Goal: Transaction & Acquisition: Purchase product/service

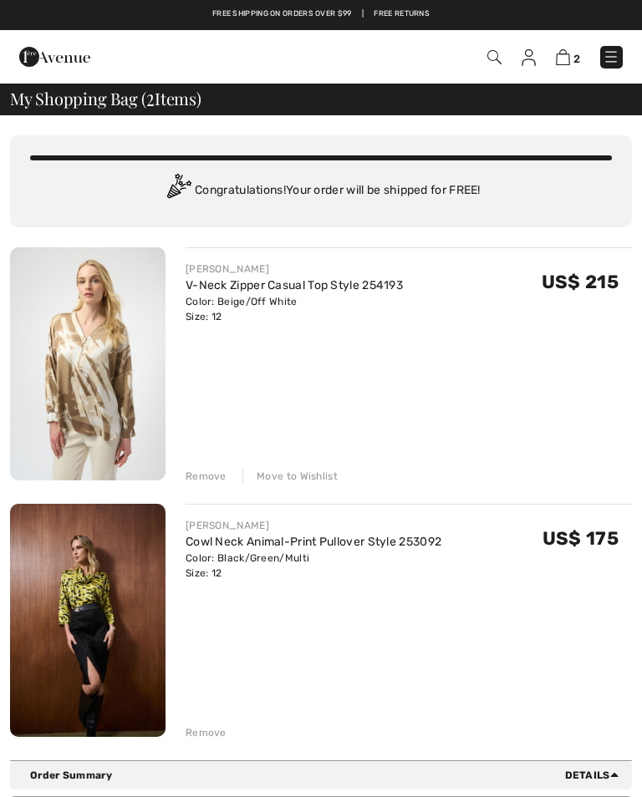
click at [219, 291] on link "V-Neck Zipper Casual Top Style 254193" at bounding box center [293, 285] width 217 height 14
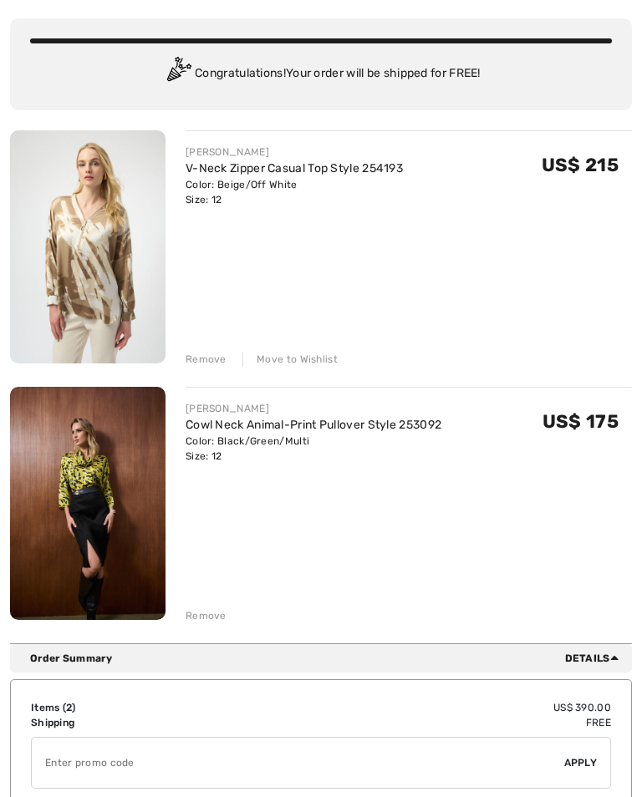
scroll to position [117, 0]
click at [90, 494] on img at bounding box center [87, 503] width 155 height 233
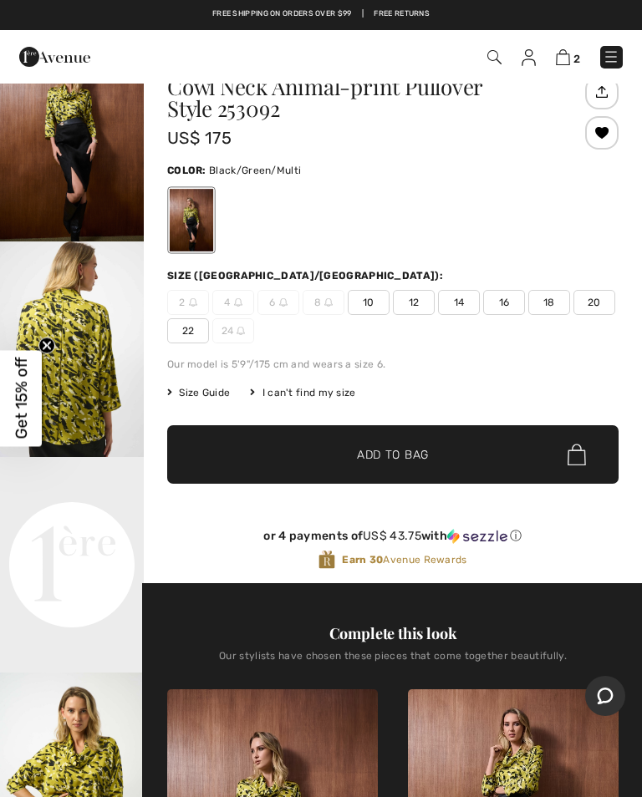
scroll to position [84, 0]
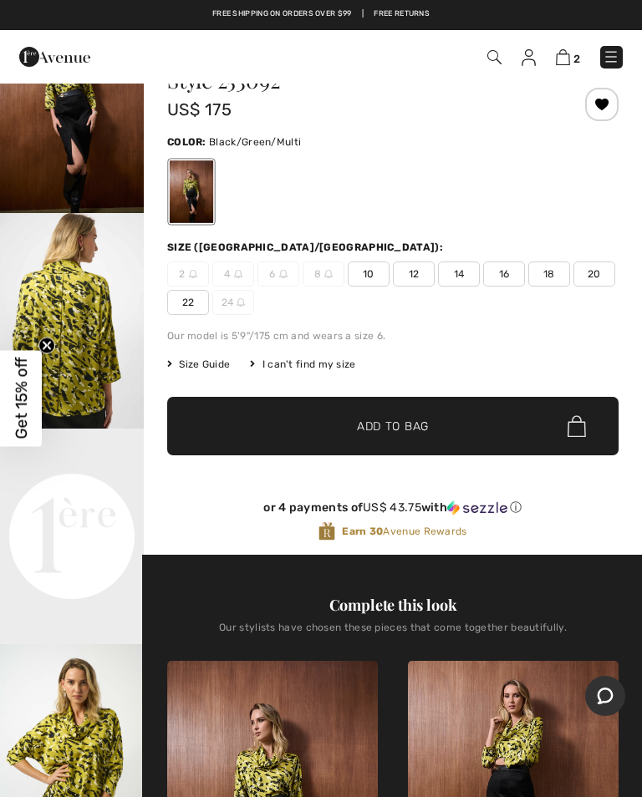
click at [87, 333] on img "2 / 5" at bounding box center [72, 321] width 144 height 216
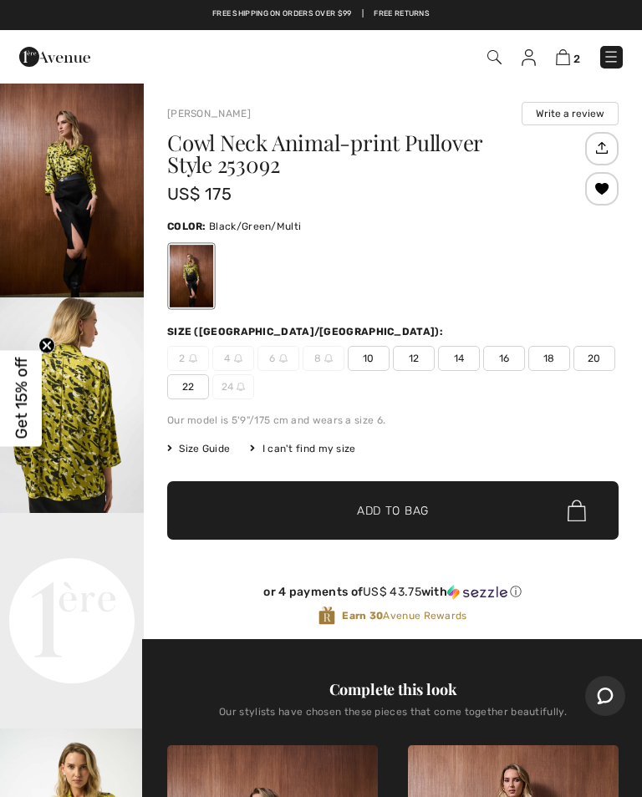
click at [556, 58] on img at bounding box center [563, 57] width 14 height 16
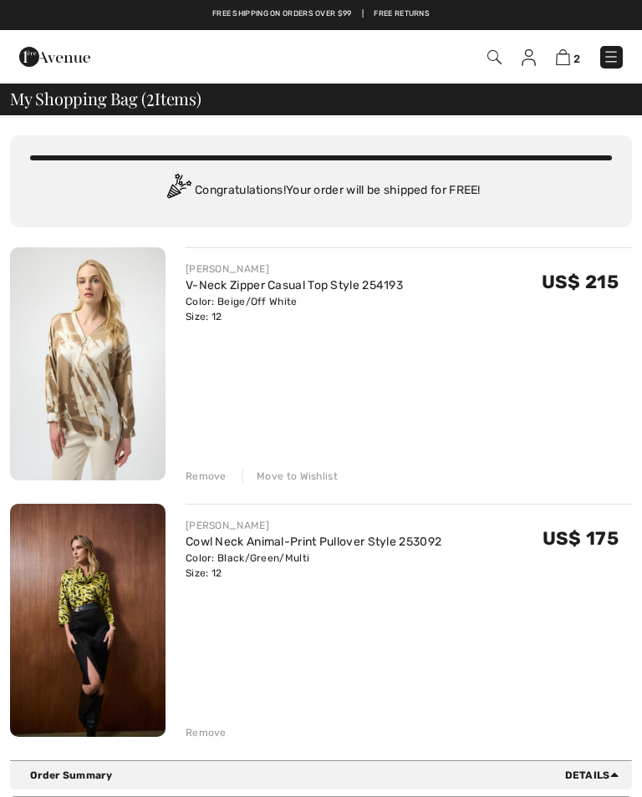
click at [282, 471] on div "Move to Wishlist" at bounding box center [289, 476] width 95 height 15
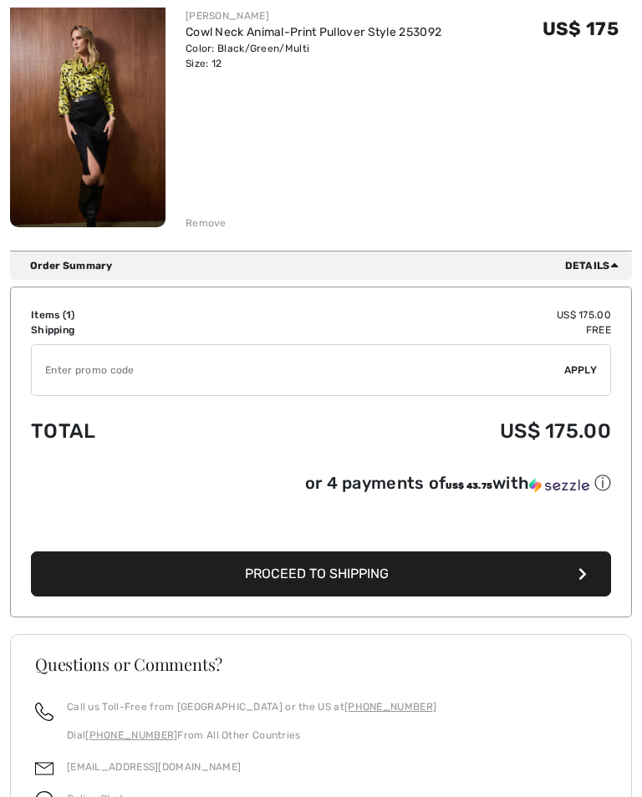
scroll to position [253, 0]
click at [312, 576] on span "Proceed to Shipping" at bounding box center [317, 574] width 144 height 16
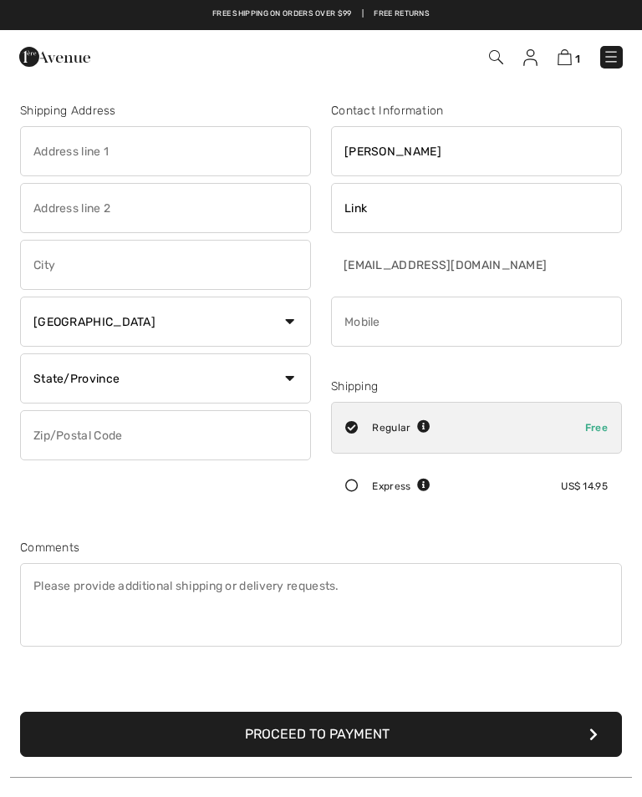
click at [49, 146] on input "text" at bounding box center [165, 151] width 291 height 50
click at [56, 246] on input "text" at bounding box center [165, 265] width 291 height 50
type input "4354 NW 53rd Court"
type input "Ocala"
click at [282, 320] on select "Country Canada United States Afghanistan Aland Islands Albania Algeria American…" at bounding box center [165, 322] width 291 height 50
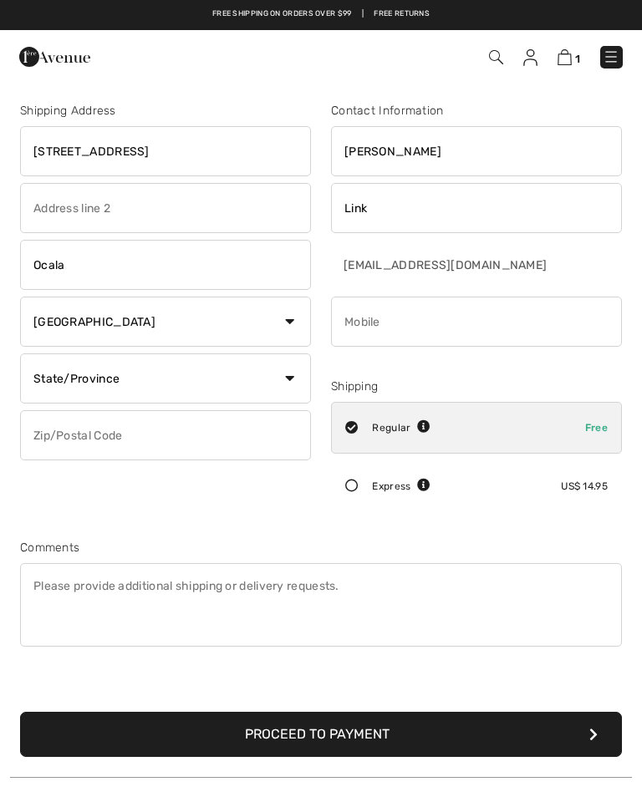
select select "US"
click at [277, 374] on select "State/Province Alabama Alaska American Samoa Arizona Arkansas California Colora…" at bounding box center [165, 378] width 291 height 50
select select "FL"
click at [62, 440] on input "text" at bounding box center [165, 435] width 291 height 50
type input "34482"
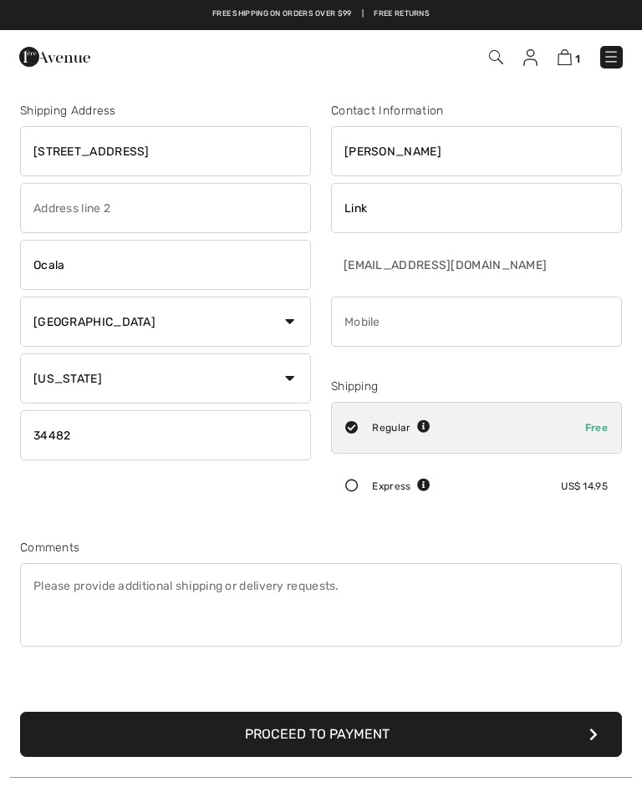
click at [374, 330] on input "phone" at bounding box center [476, 322] width 291 height 50
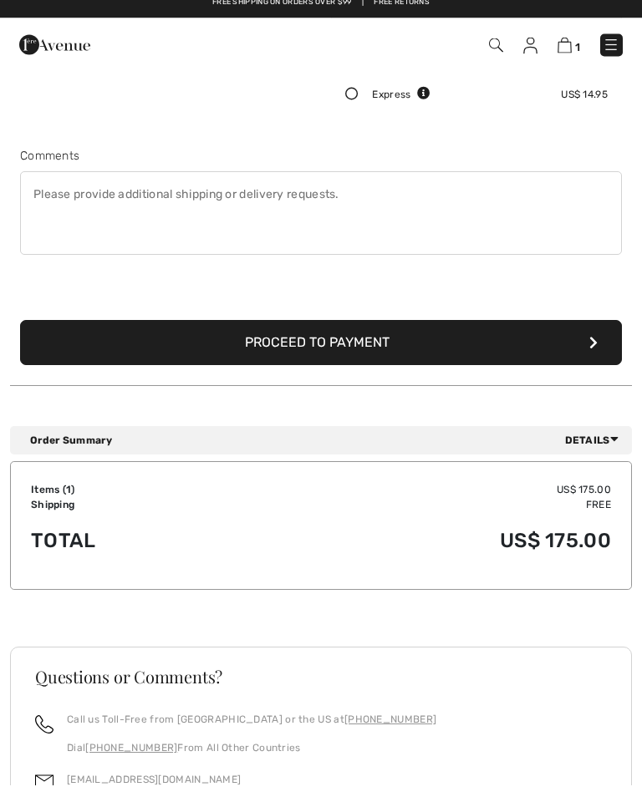
type input "2392937765"
click at [302, 343] on button "Proceed to Payment" at bounding box center [321, 355] width 602 height 45
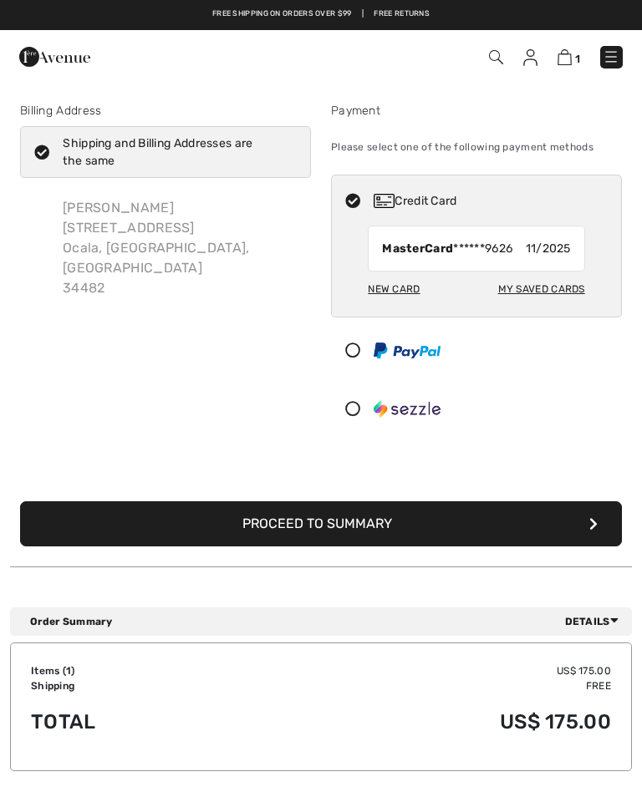
click at [312, 530] on button "Proceed to Summary" at bounding box center [321, 523] width 602 height 45
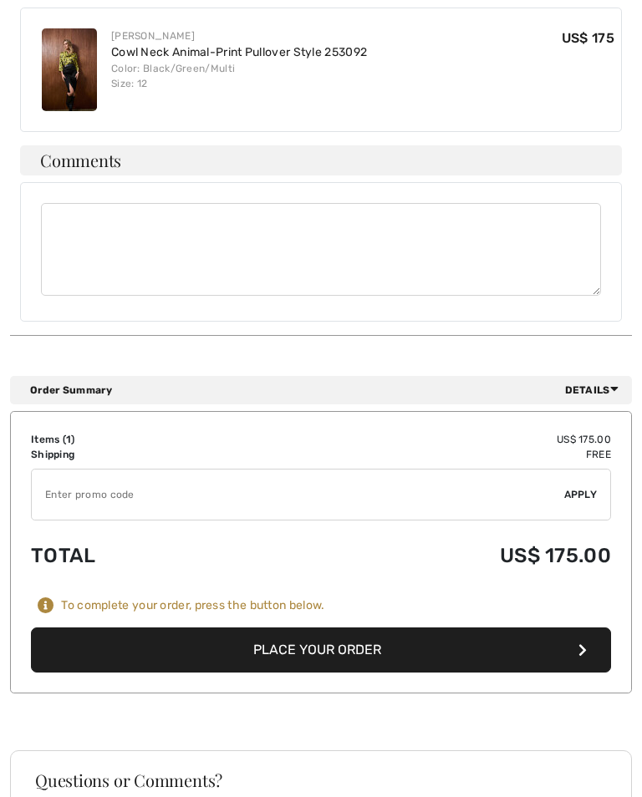
scroll to position [553, 0]
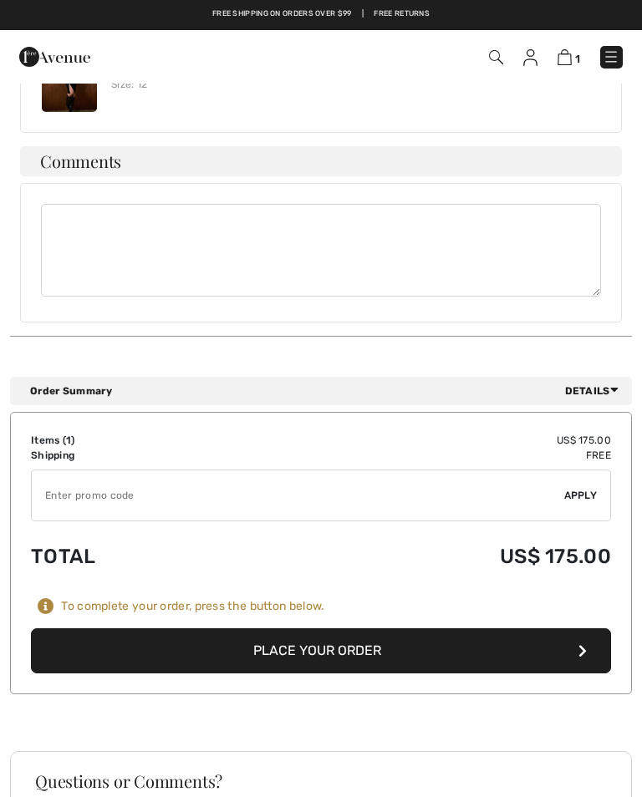
click at [307, 635] on button "Place Your Order" at bounding box center [321, 650] width 580 height 45
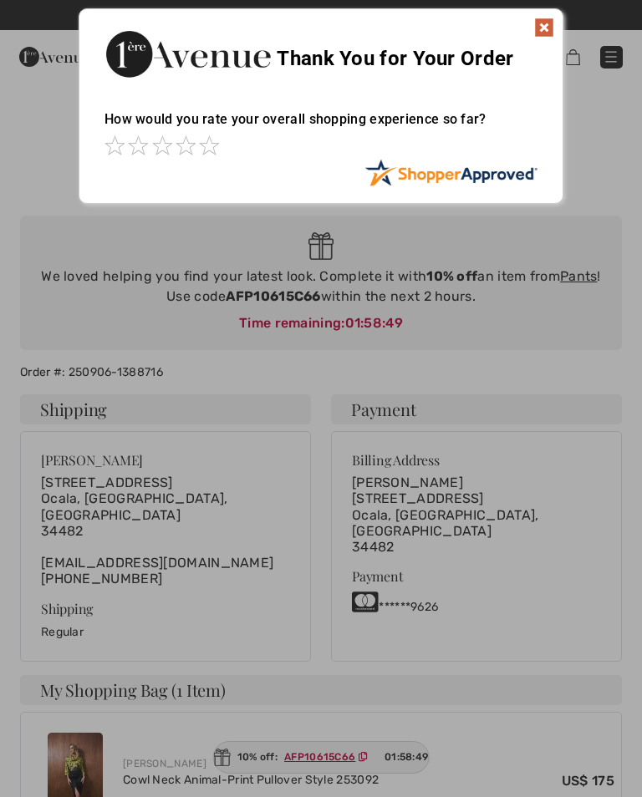
click at [540, 28] on img at bounding box center [544, 28] width 20 height 20
